Goal: Book appointment/travel/reservation

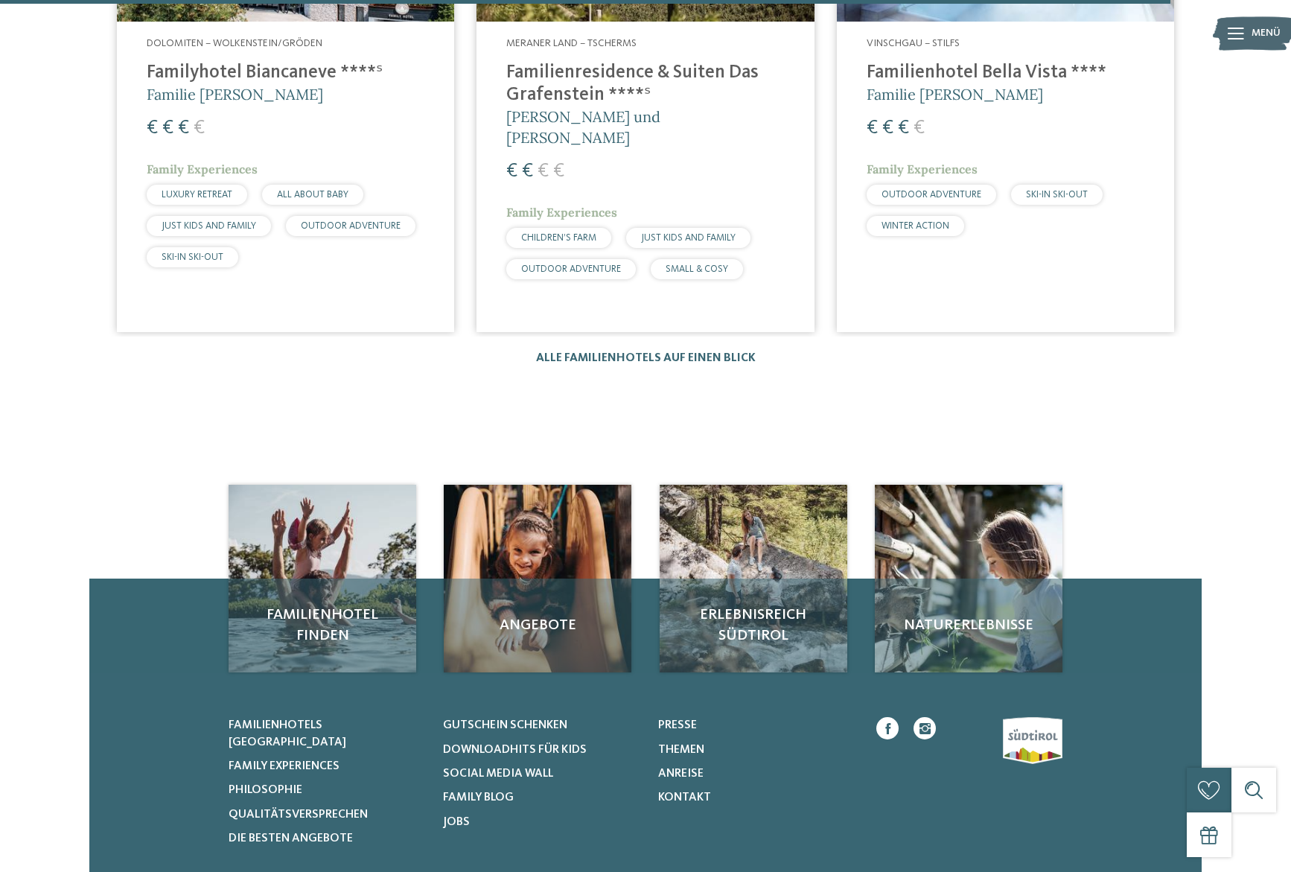
scroll to position [2556, 0]
click at [669, 353] on link "Alle Familienhotels auf einen Blick" at bounding box center [646, 359] width 220 height 12
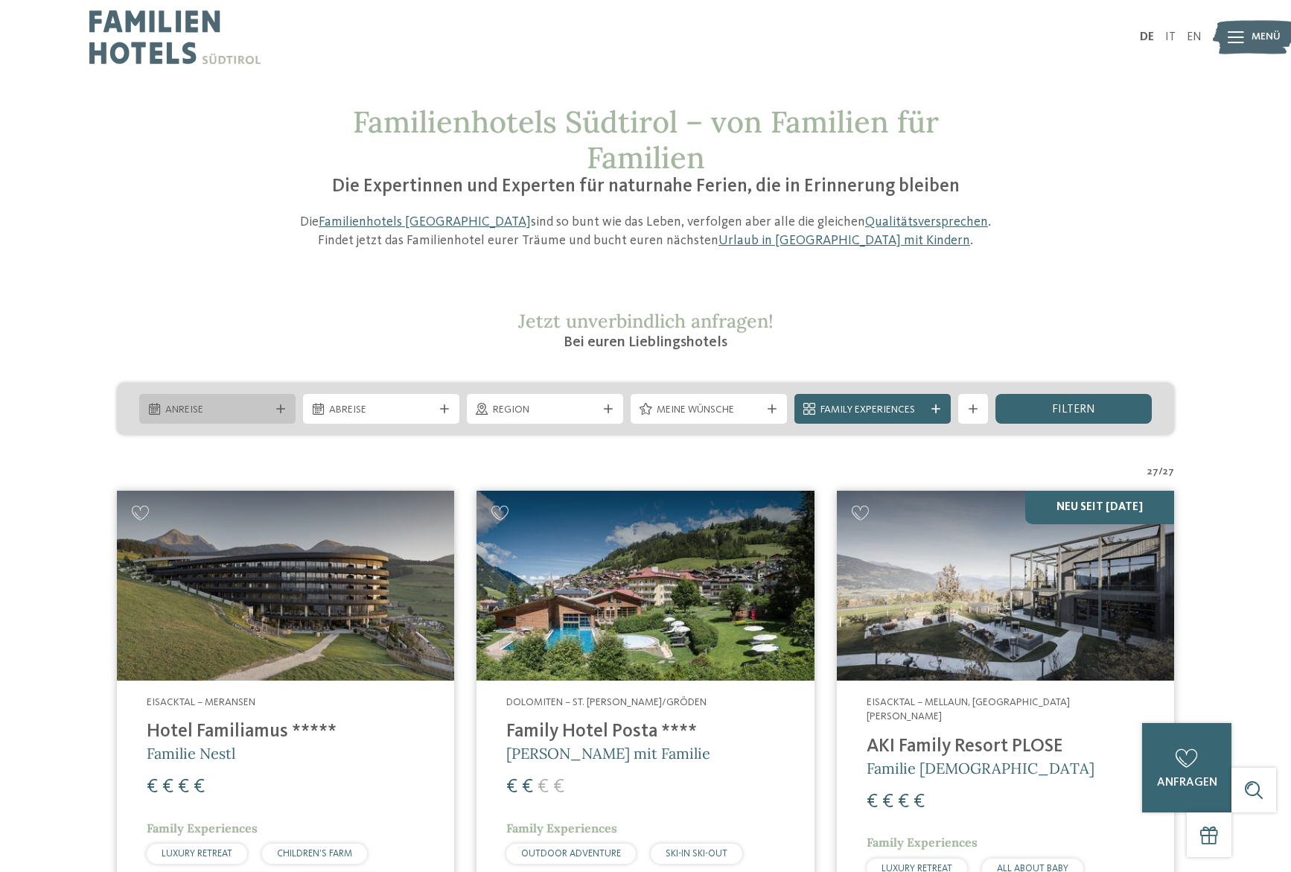
click at [237, 410] on span "Anreise" at bounding box center [217, 410] width 104 height 15
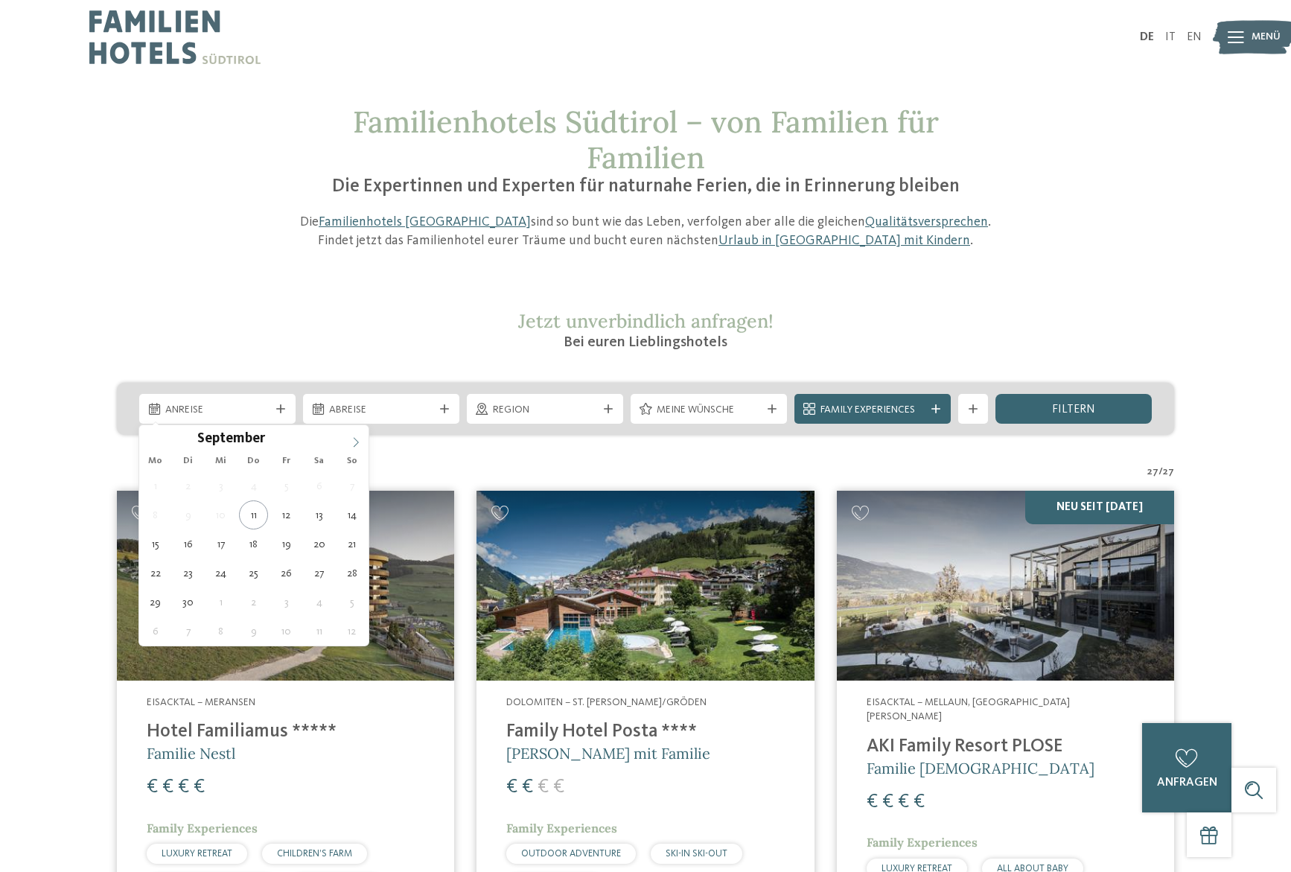
click at [348, 441] on span at bounding box center [355, 437] width 25 height 25
click at [353, 441] on icon at bounding box center [356, 442] width 10 height 10
type input "****"
click at [353, 441] on icon at bounding box center [356, 442] width 10 height 10
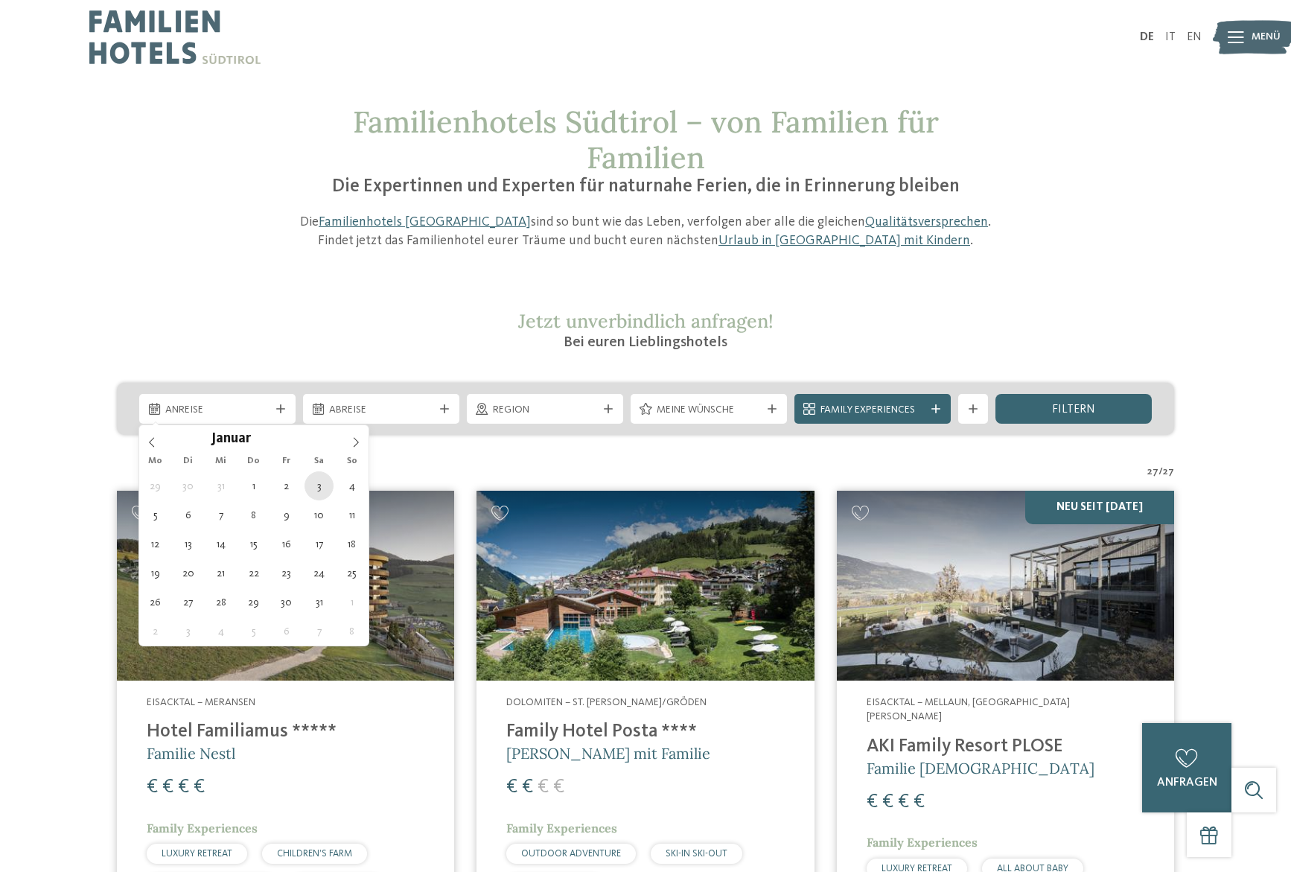
type div "[DATE]"
type input "****"
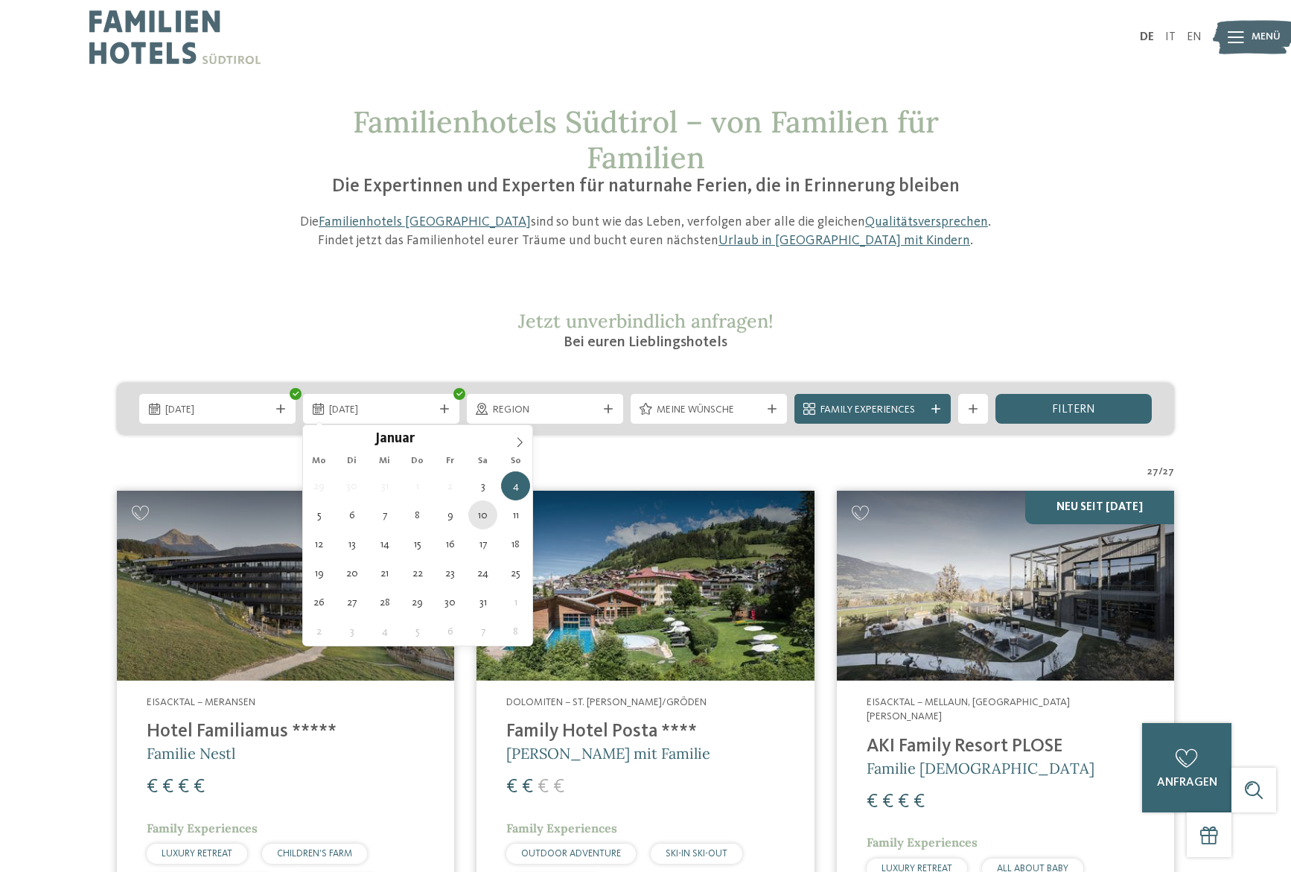
type div "[DATE]"
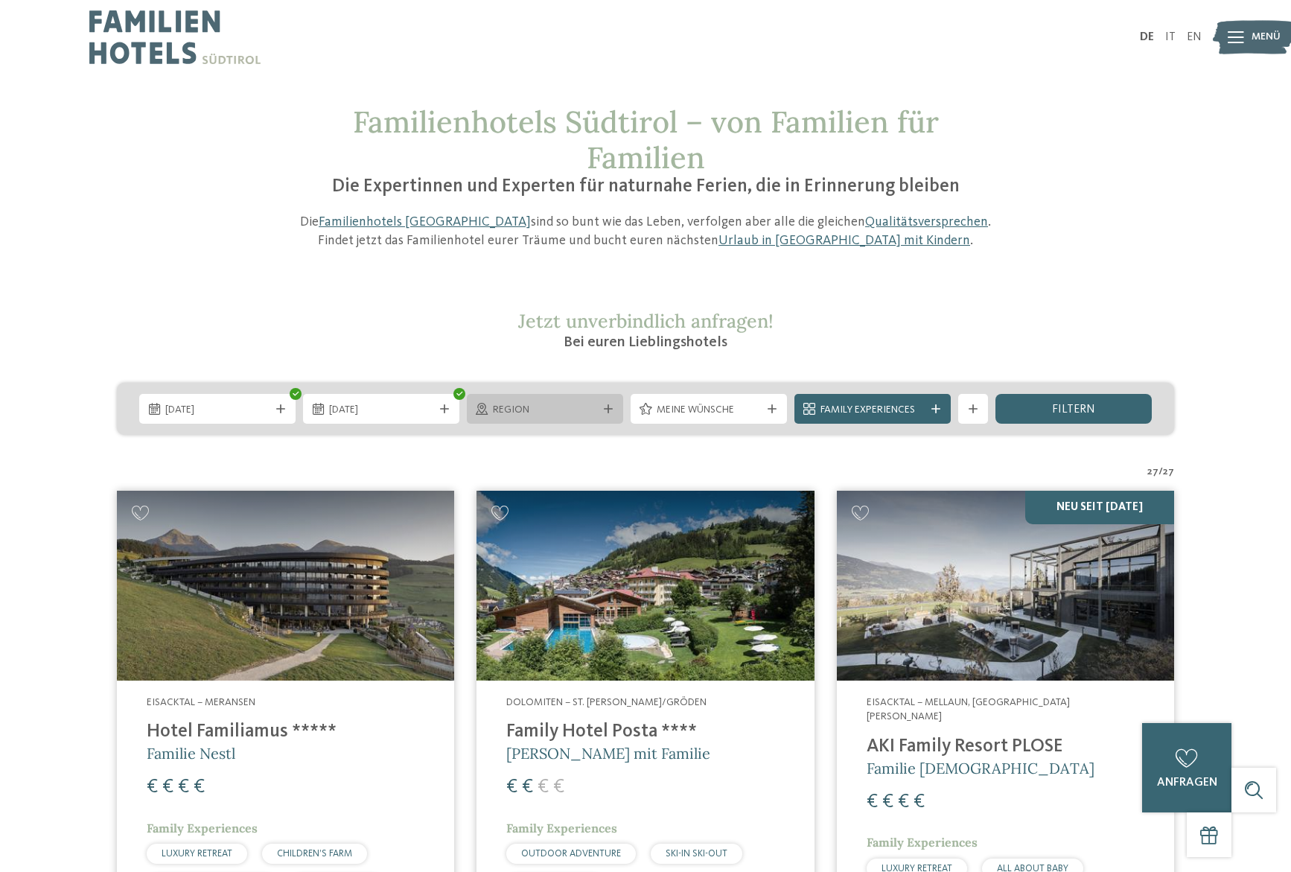
click at [555, 411] on span "Region" at bounding box center [545, 410] width 104 height 15
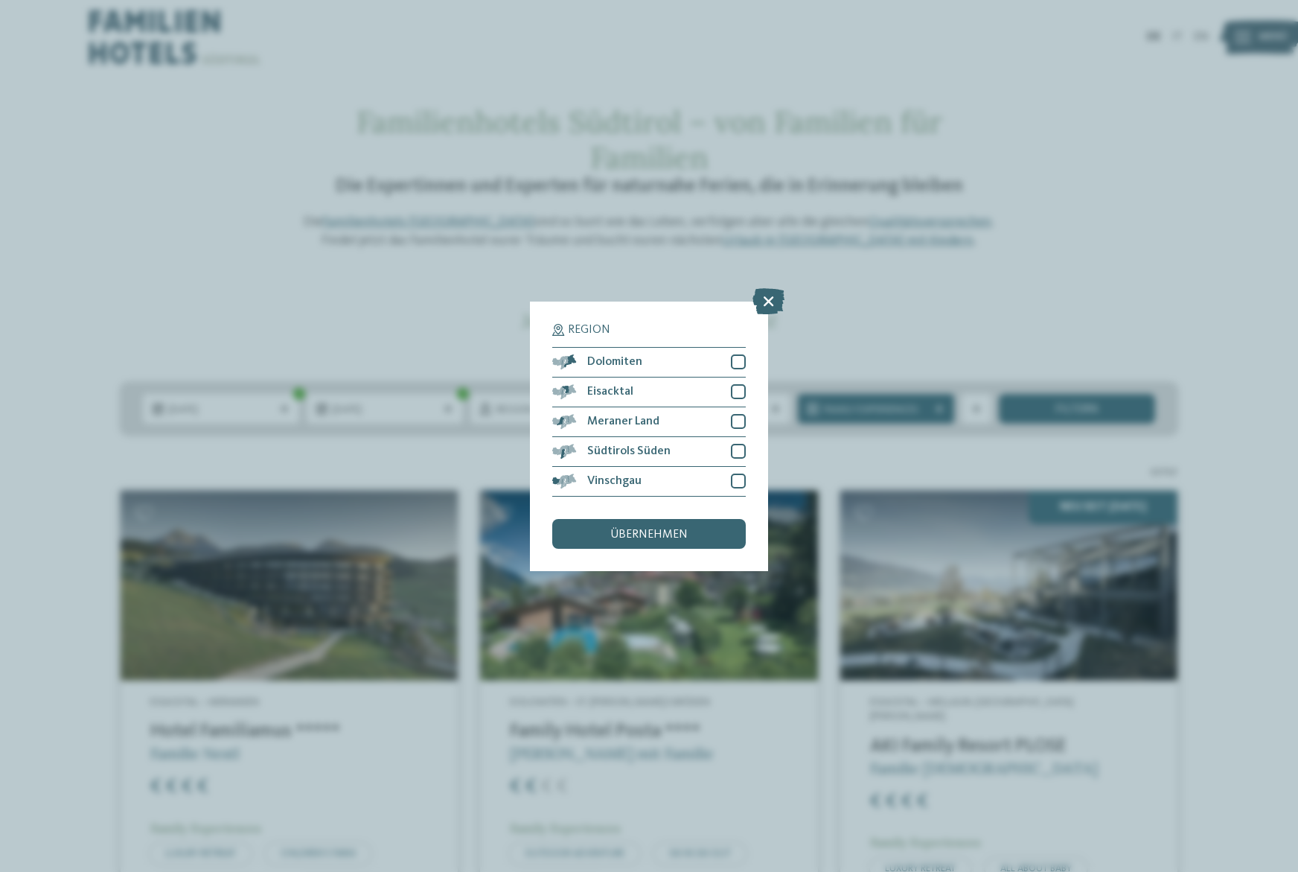
click at [402, 319] on div "Region Dolomiten" at bounding box center [649, 436] width 1298 height 872
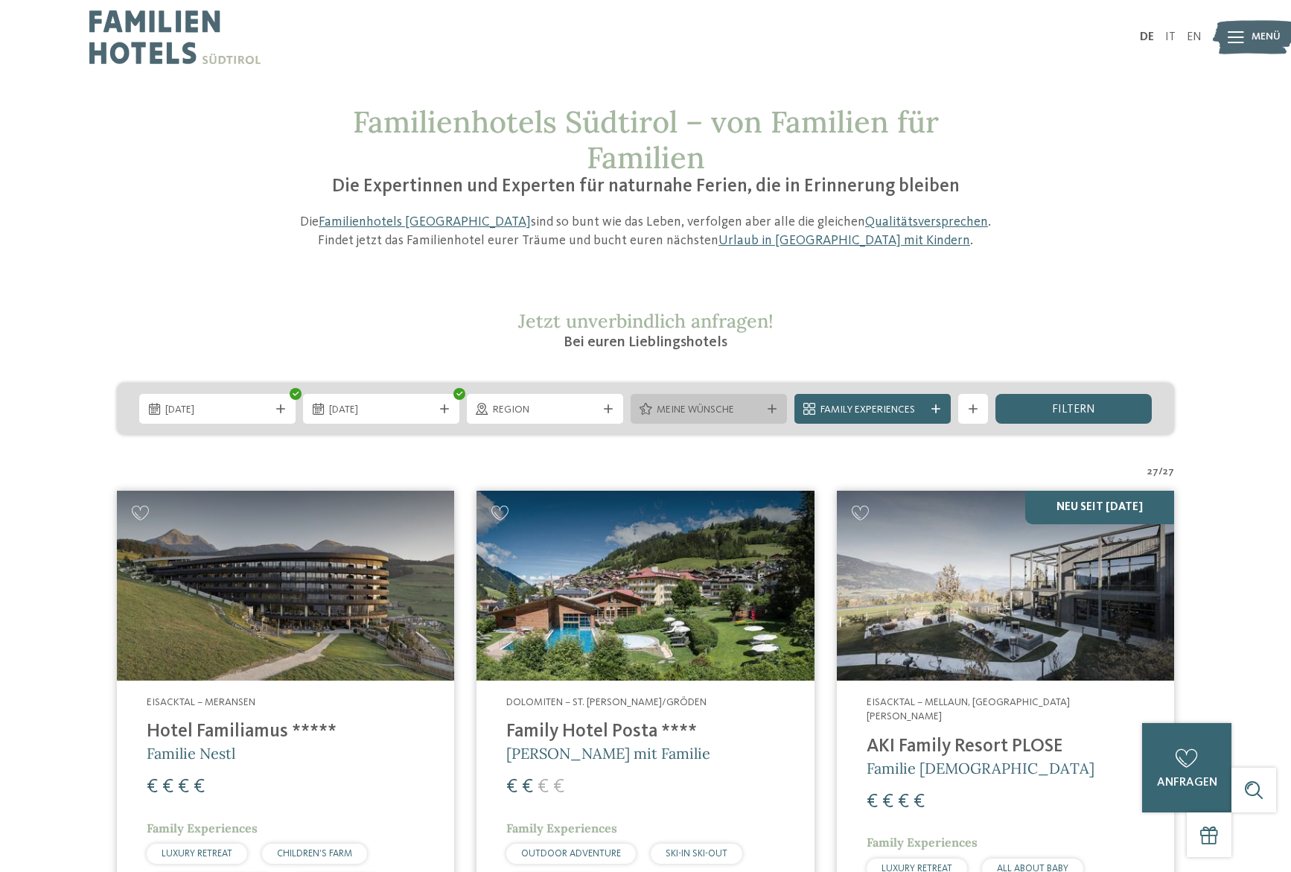
click at [696, 406] on span "Meine Wünsche" at bounding box center [709, 410] width 104 height 15
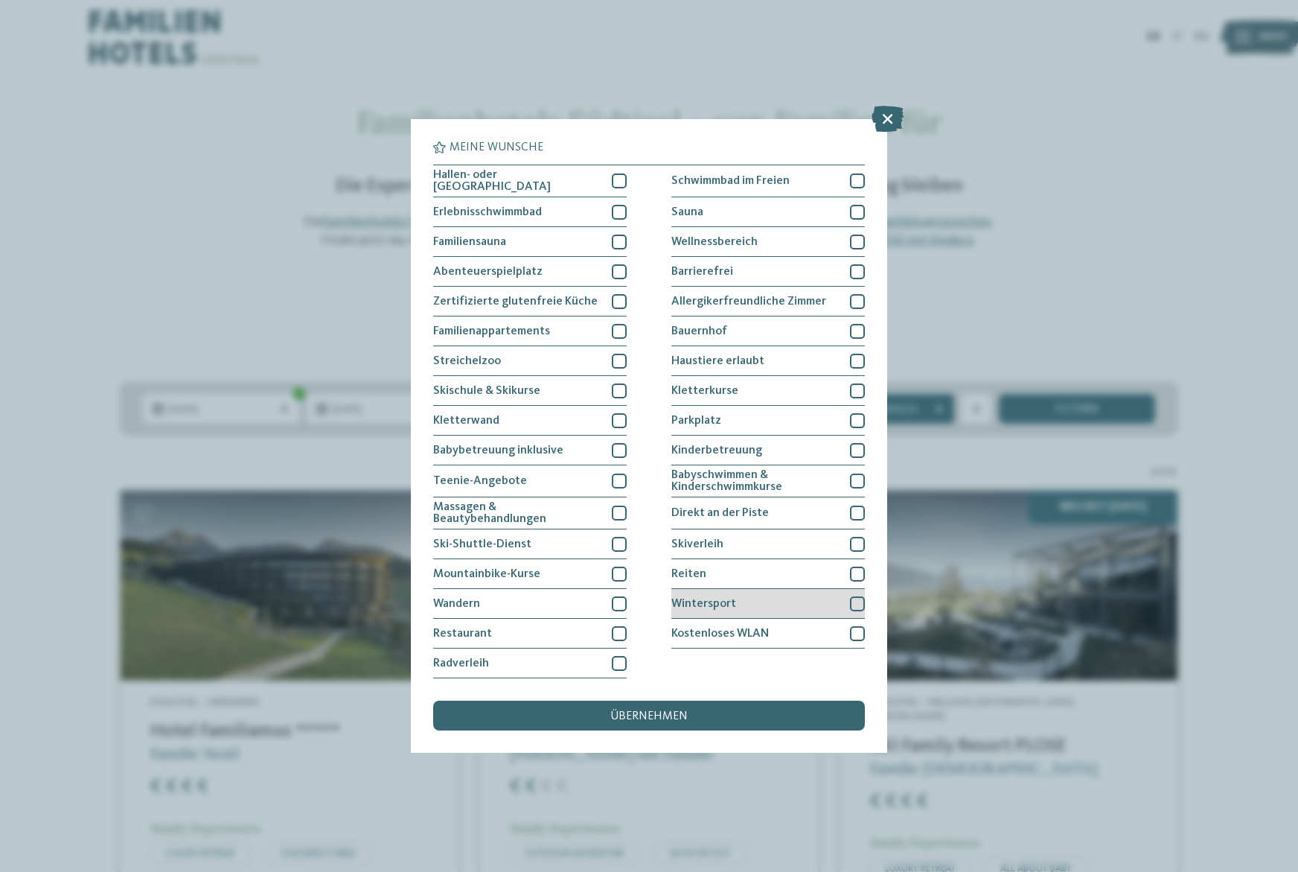
click at [857, 599] on div at bounding box center [857, 603] width 15 height 15
click at [855, 510] on div at bounding box center [857, 512] width 15 height 15
click at [858, 418] on div at bounding box center [857, 420] width 15 height 15
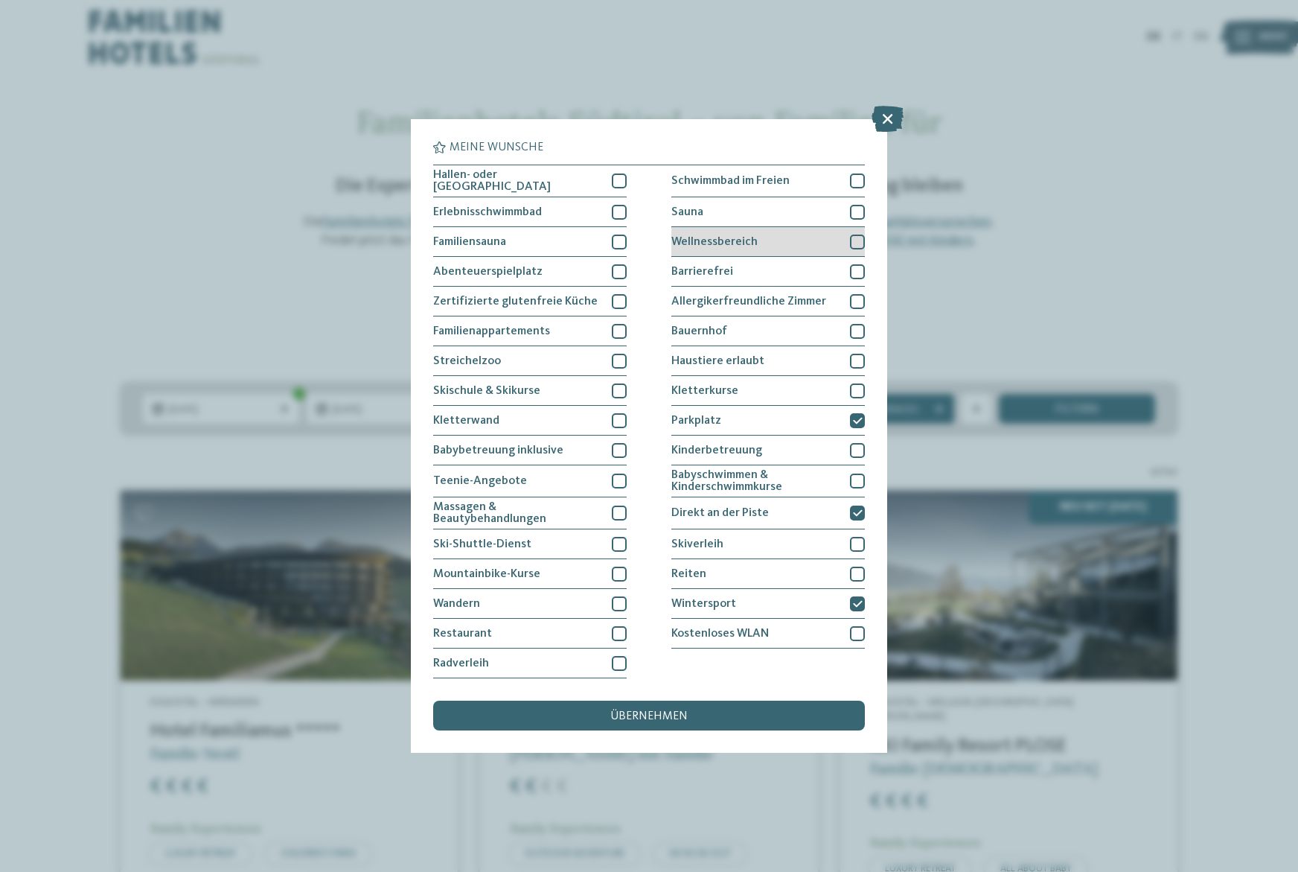
click at [856, 237] on div at bounding box center [857, 241] width 15 height 15
click at [857, 237] on icon at bounding box center [858, 241] width 10 height 9
click at [622, 387] on div at bounding box center [619, 390] width 15 height 15
click at [622, 387] on icon at bounding box center [620, 390] width 10 height 9
click at [651, 718] on span "übernehmen" at bounding box center [648, 716] width 77 height 12
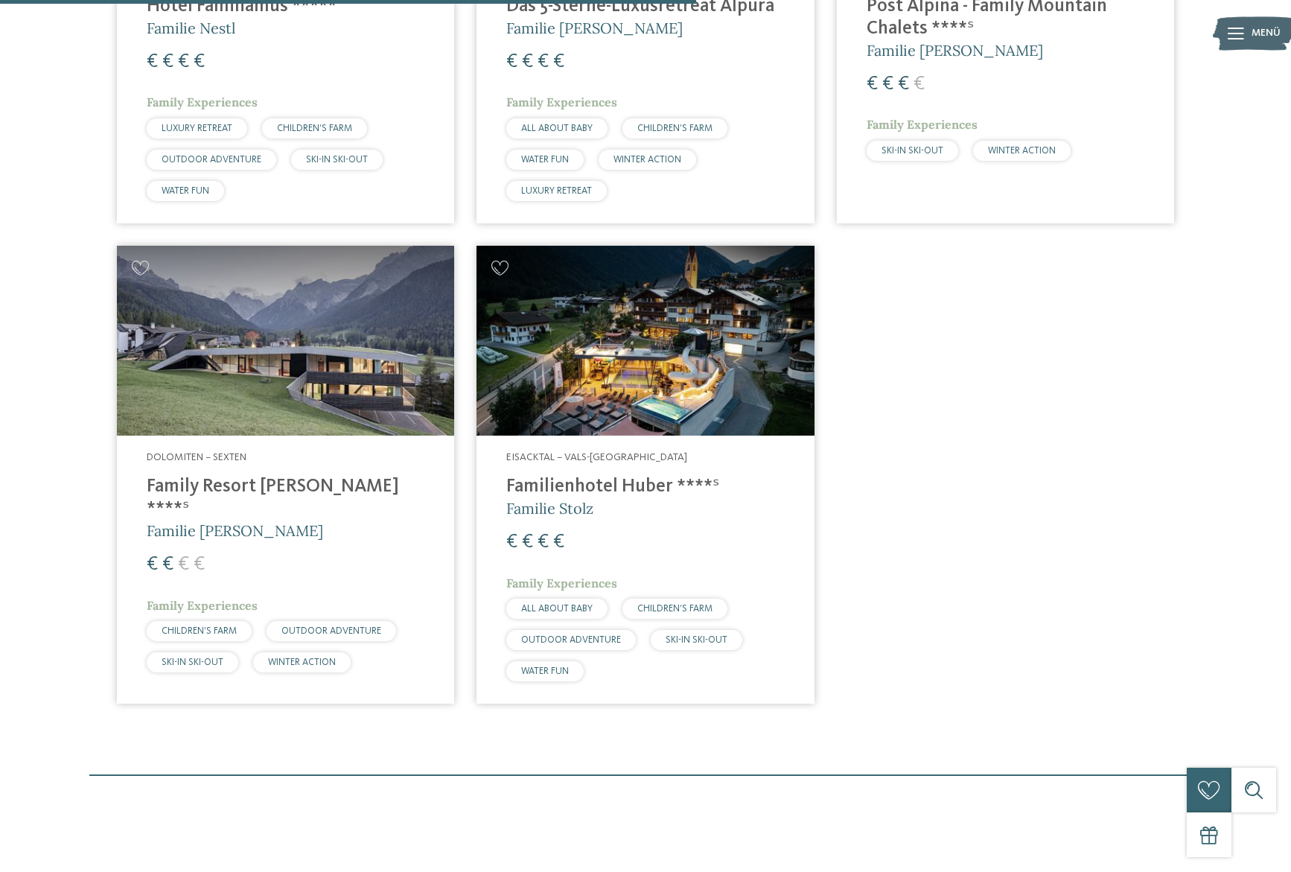
scroll to position [819, 0]
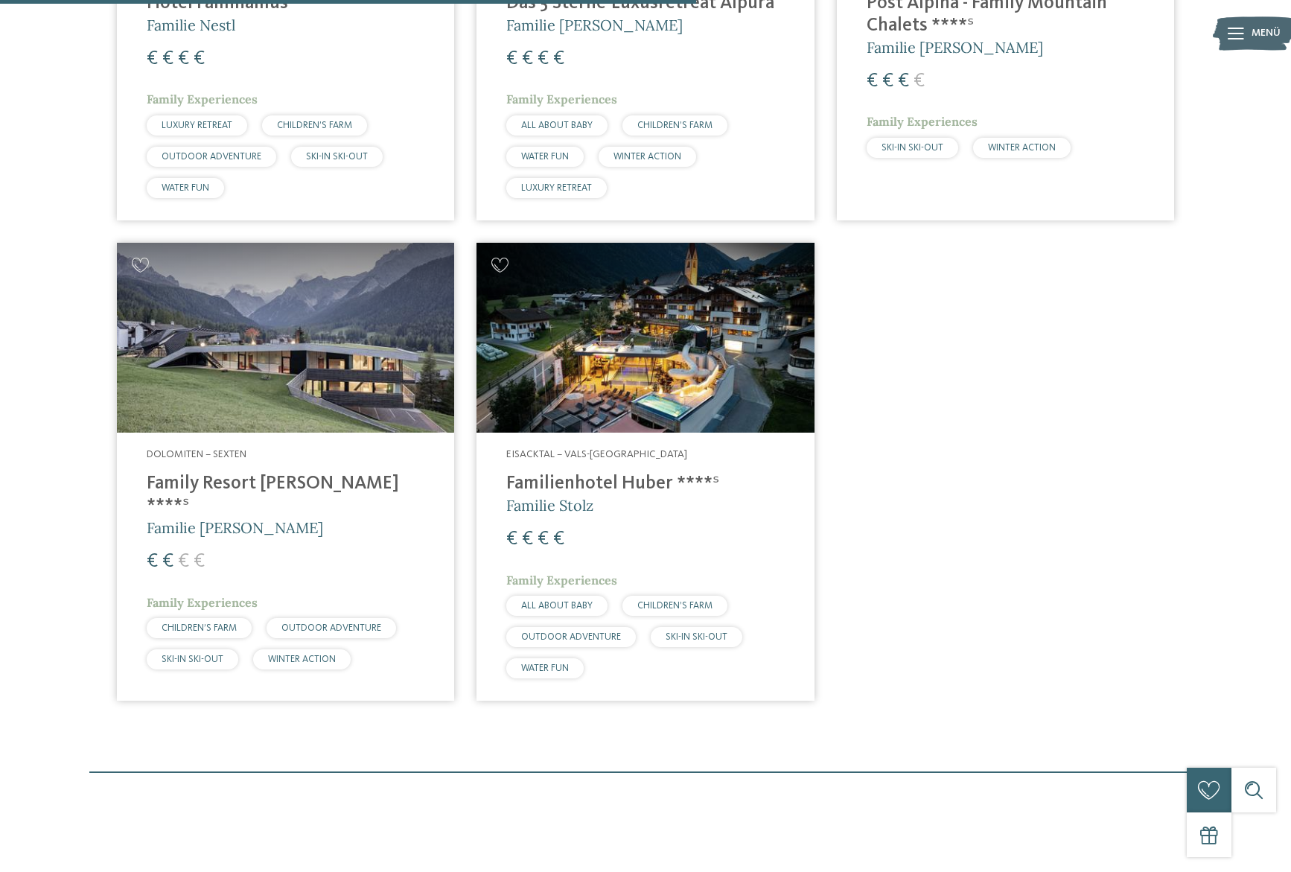
click at [267, 409] on img at bounding box center [285, 338] width 337 height 190
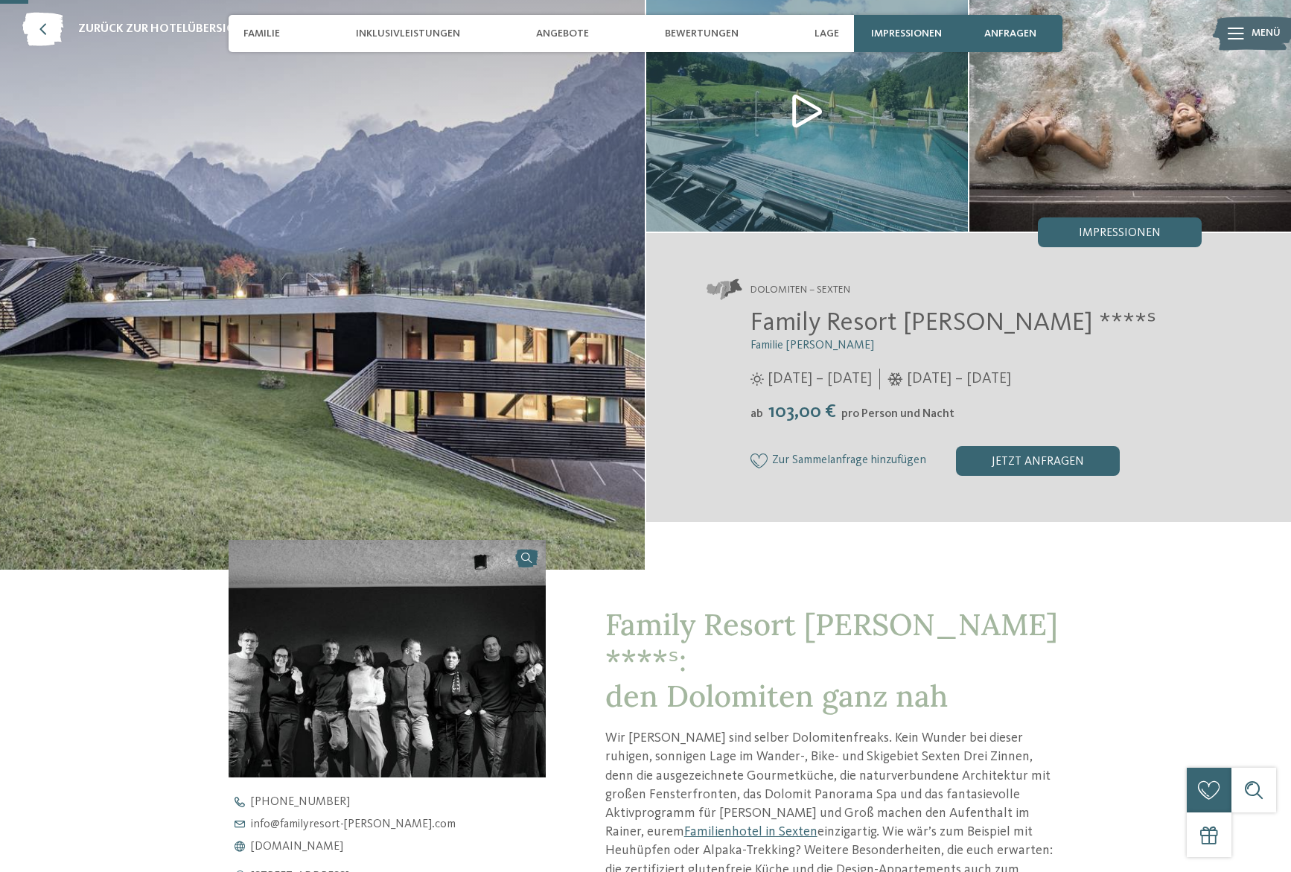
scroll to position [111, 0]
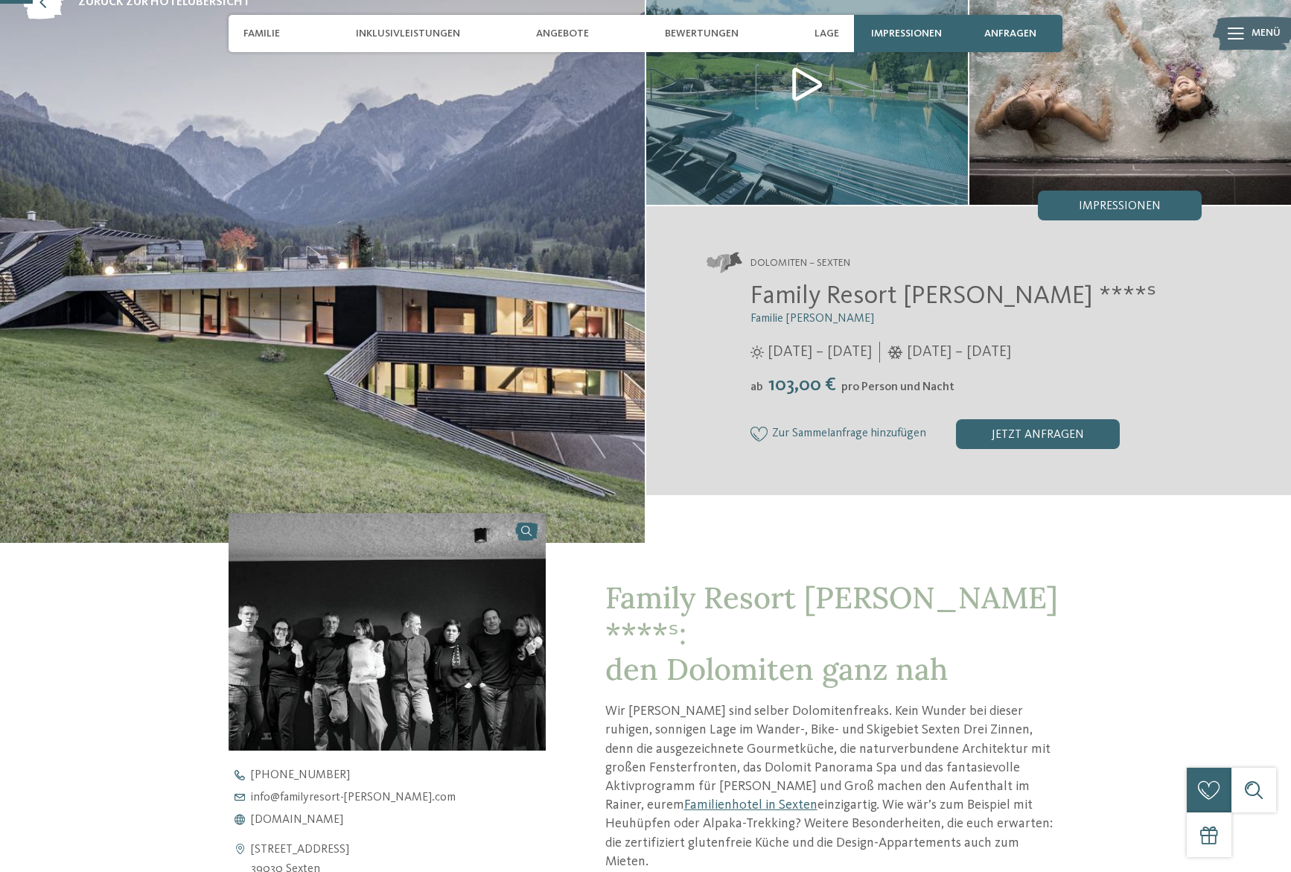
click at [899, 386] on span "pro Person und Nacht" at bounding box center [897, 387] width 113 height 12
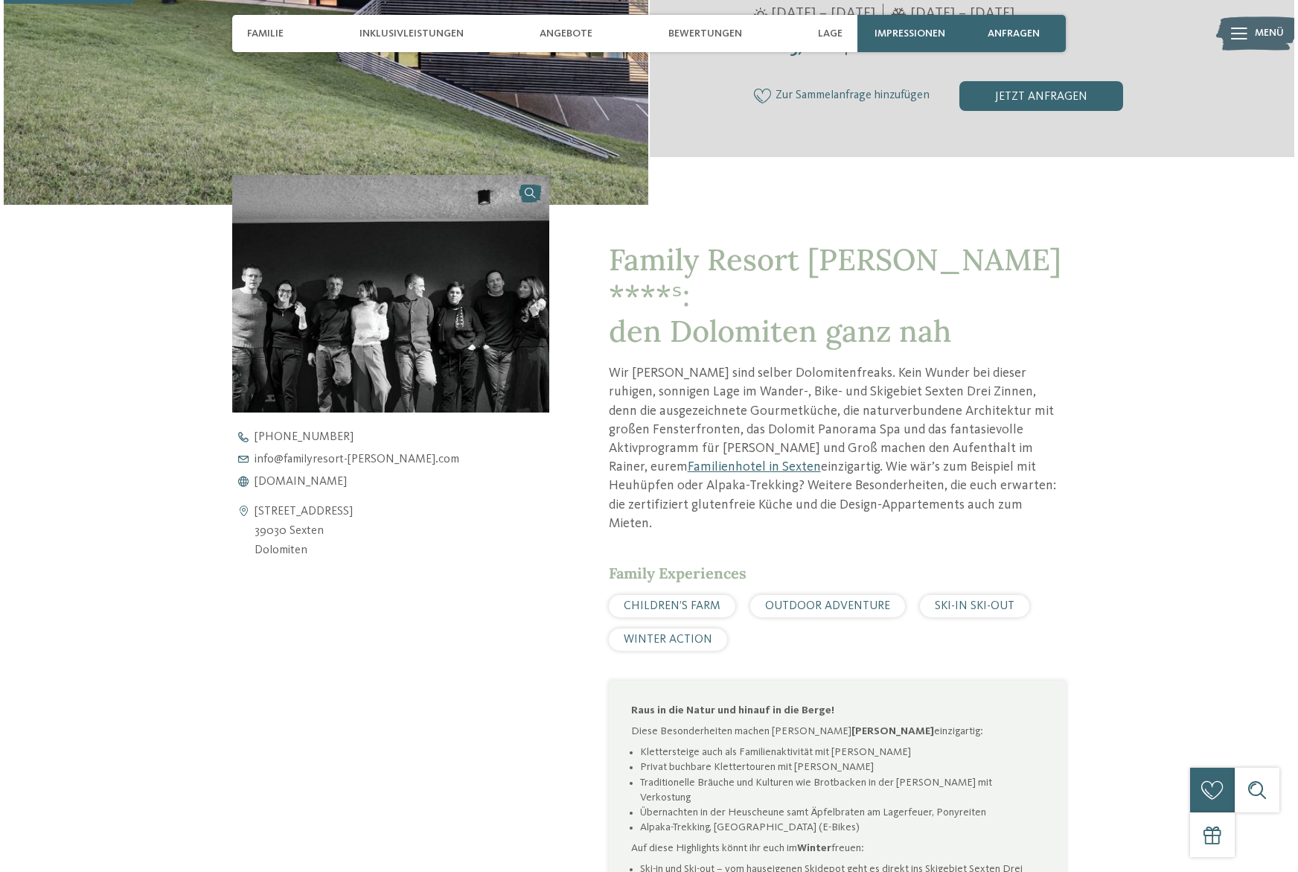
scroll to position [452, 0]
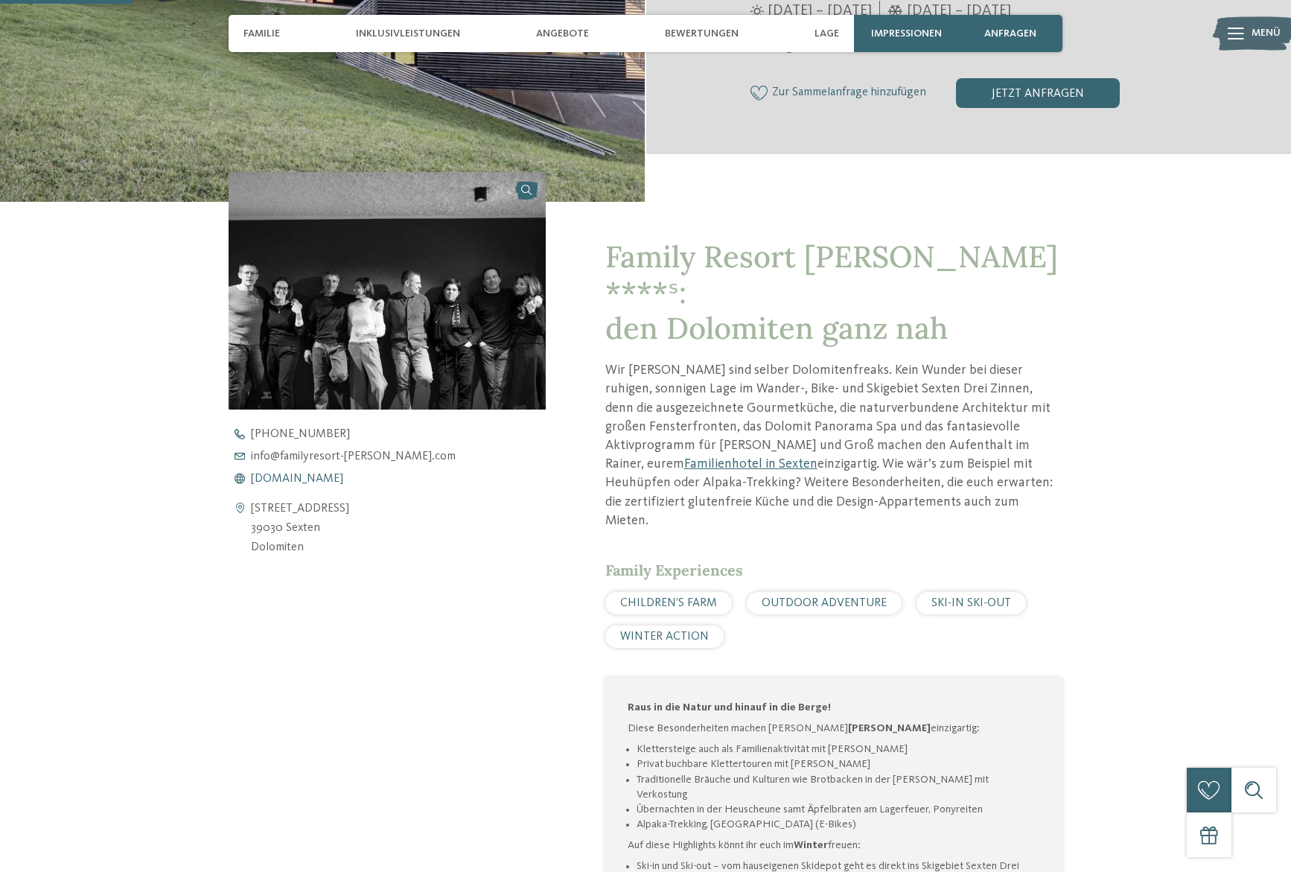
click at [343, 477] on span "www.familyresort-rainer.com" at bounding box center [297, 479] width 92 height 12
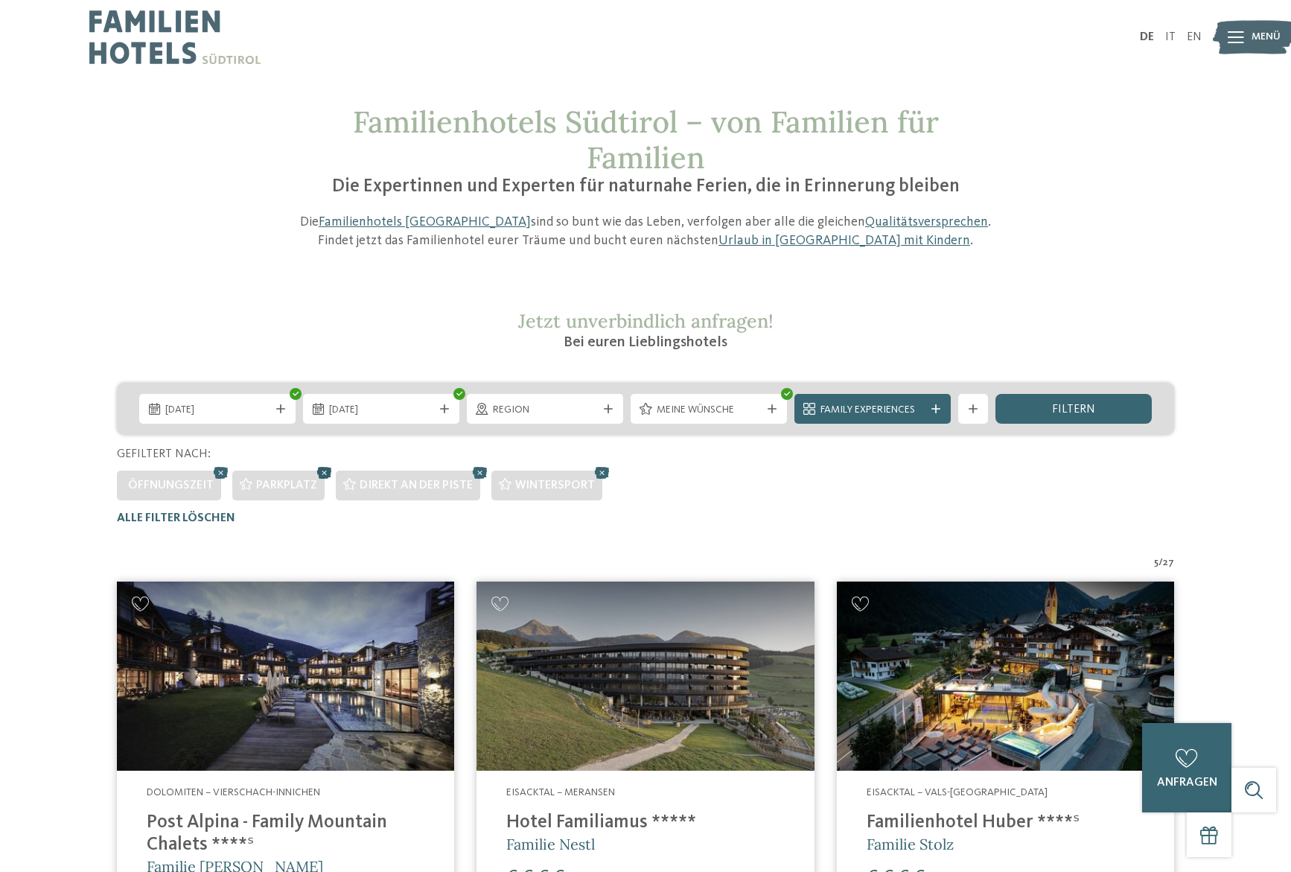
click at [322, 470] on icon at bounding box center [324, 472] width 22 height 19
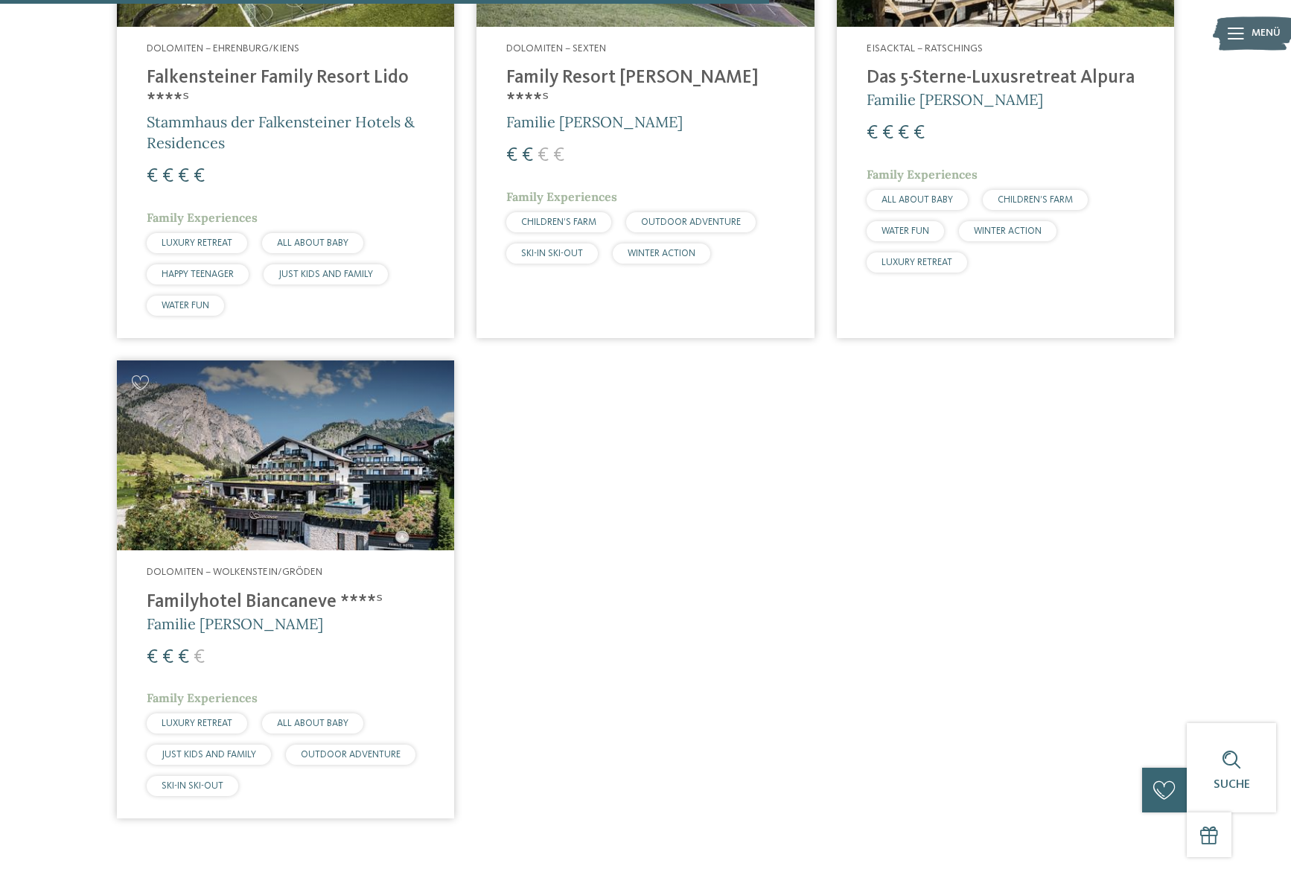
scroll to position [1228, 0]
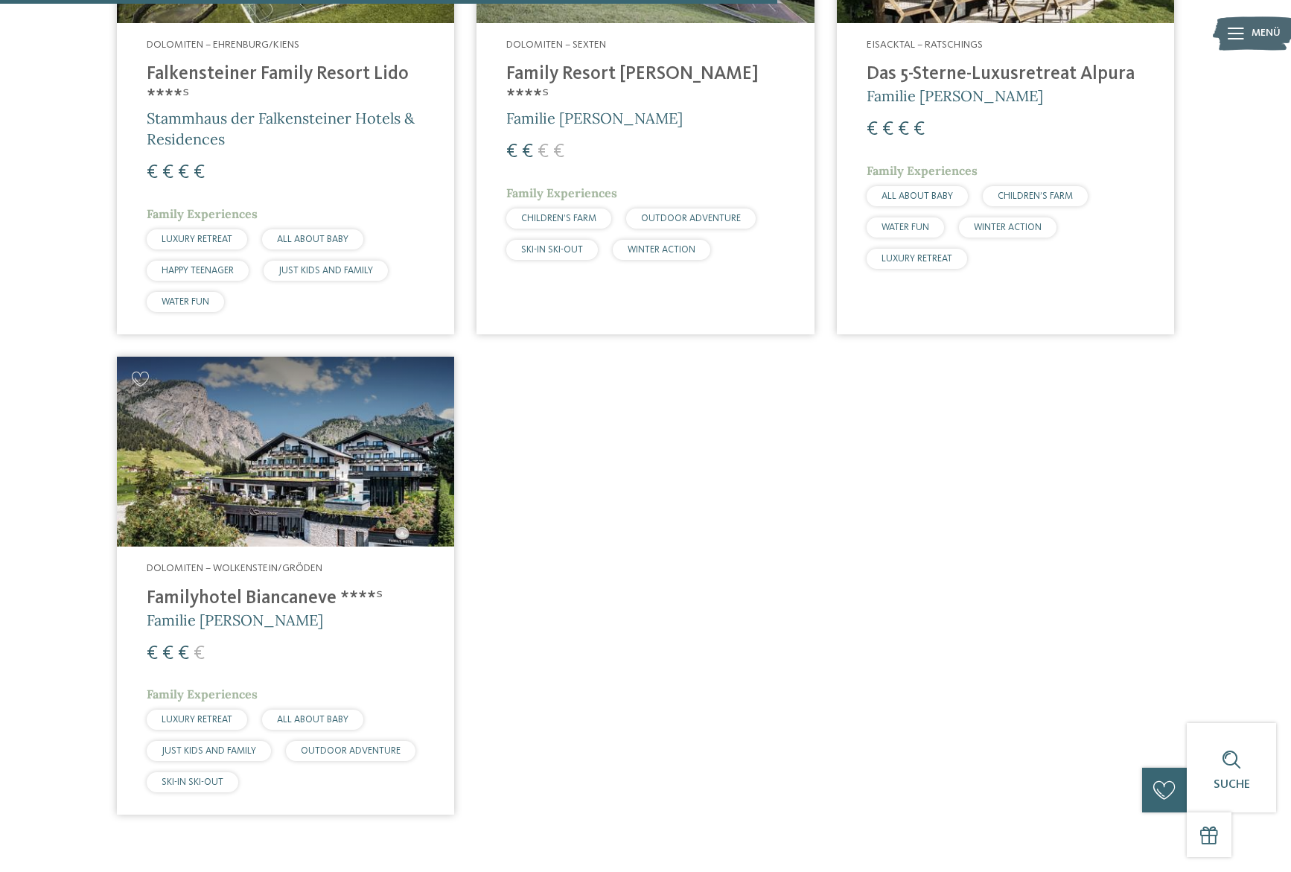
click at [380, 451] on img at bounding box center [285, 452] width 337 height 190
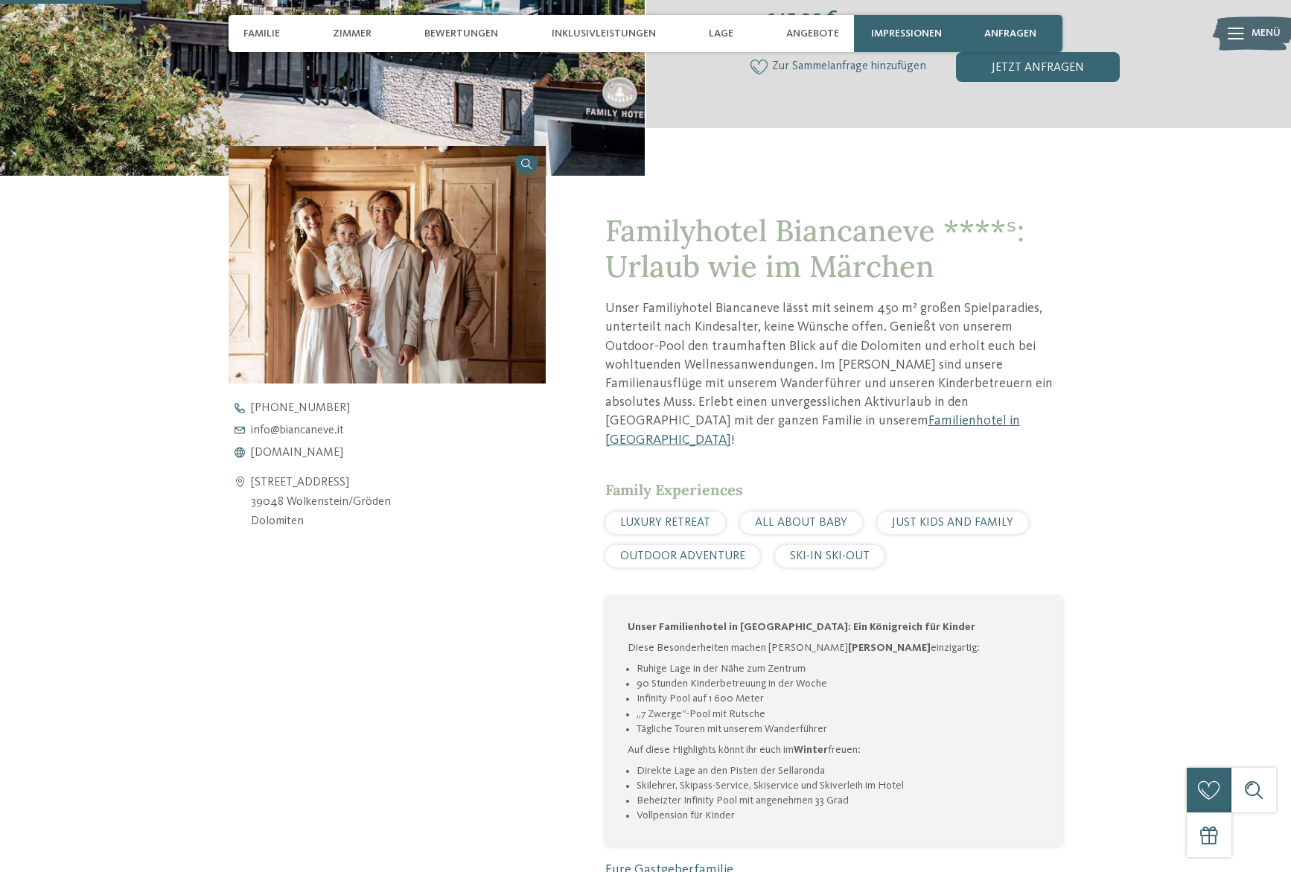
scroll to position [481, 0]
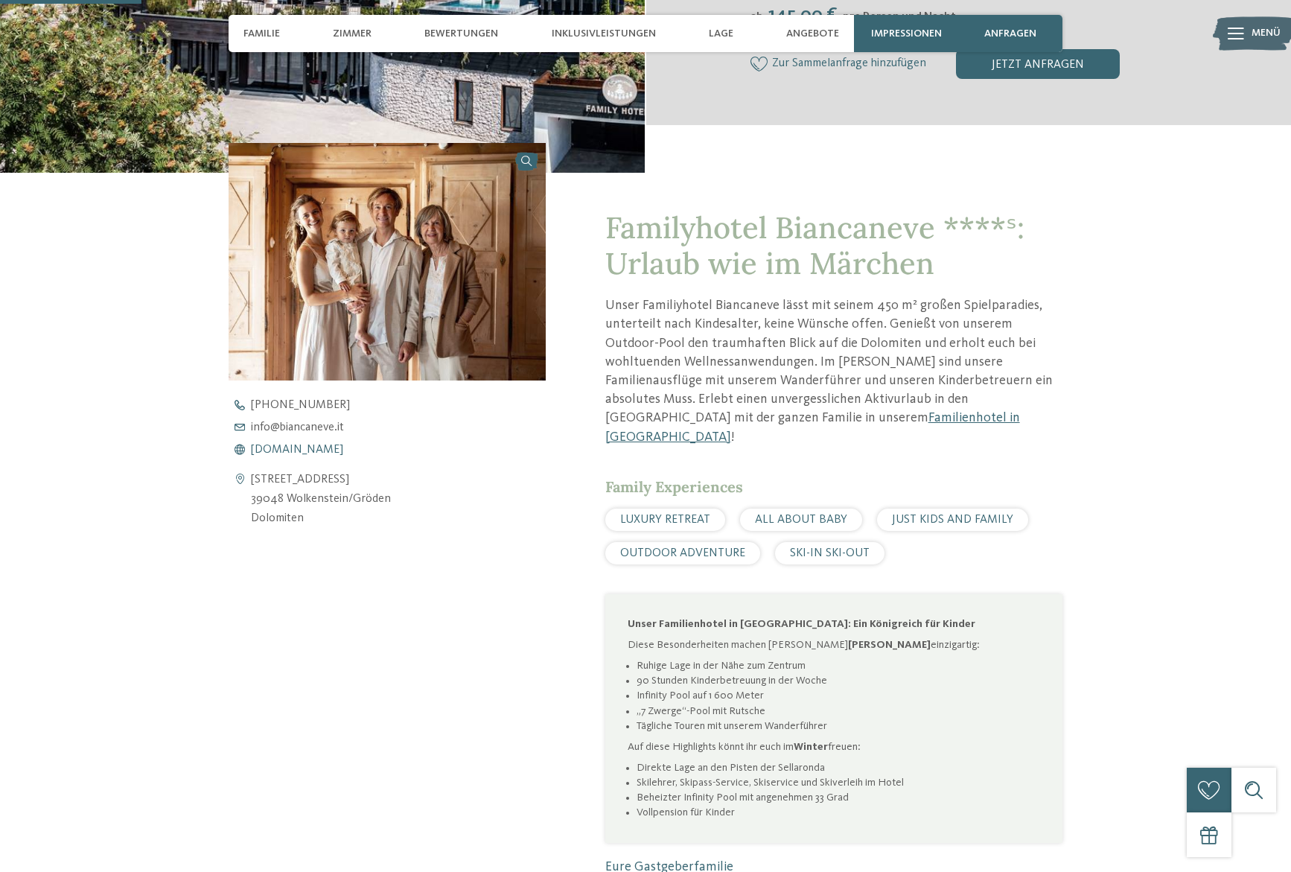
click at [311, 447] on span "www.biancaneve.it" at bounding box center [297, 450] width 92 height 12
